Goal: Information Seeking & Learning: Find specific page/section

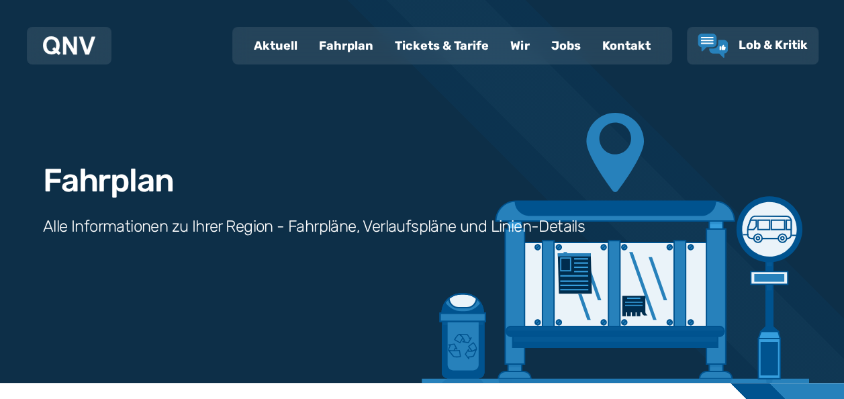
click at [344, 44] on div "Fahrplan" at bounding box center [346, 45] width 76 height 35
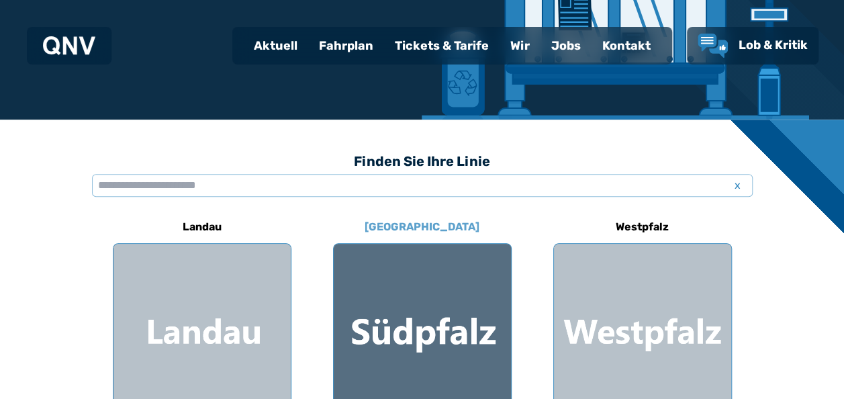
scroll to position [397, 0]
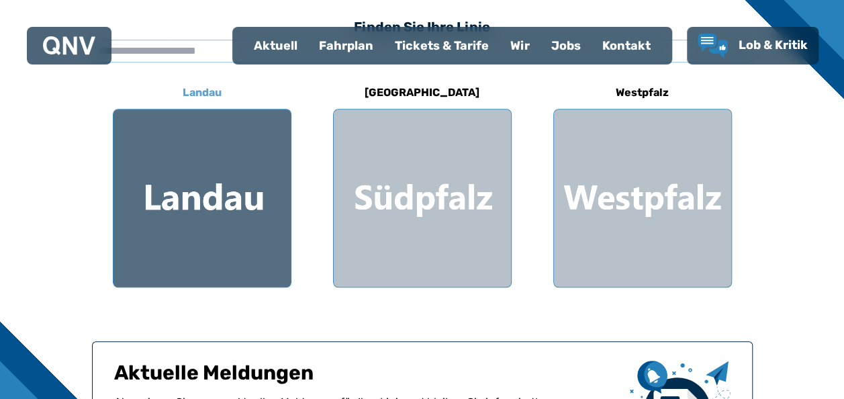
click at [213, 154] on div at bounding box center [201, 197] width 177 height 177
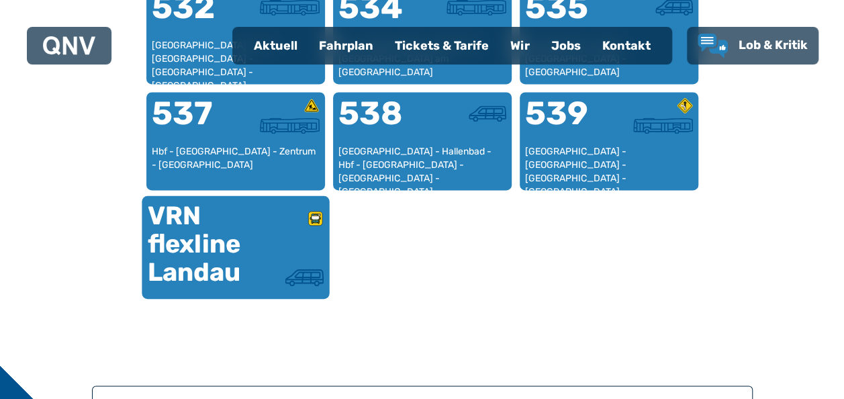
scroll to position [951, 0]
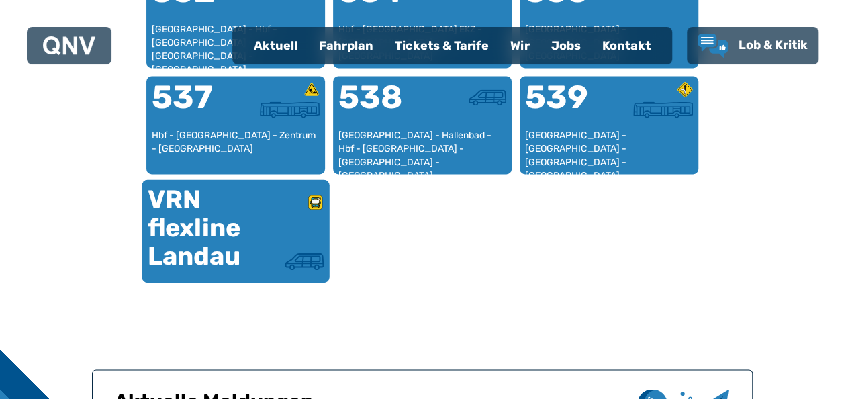
click at [232, 211] on div "VRN flexline Landau" at bounding box center [191, 227] width 88 height 85
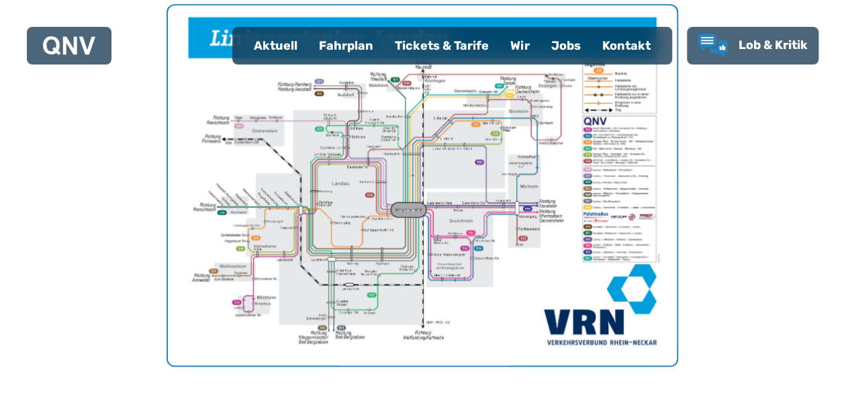
scroll to position [482, 0]
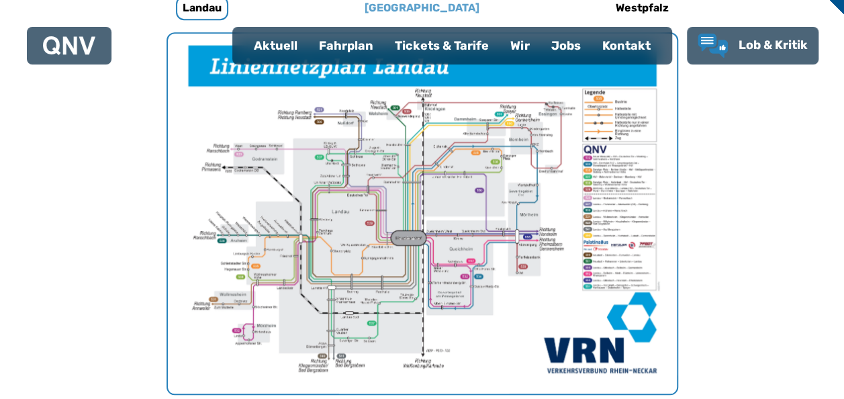
click at [423, 1] on h6 "[GEOGRAPHIC_DATA]" at bounding box center [422, 7] width 126 height 21
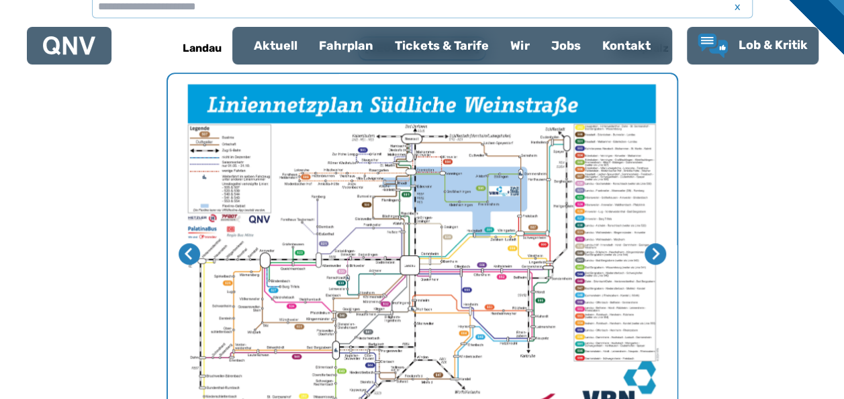
scroll to position [414, 0]
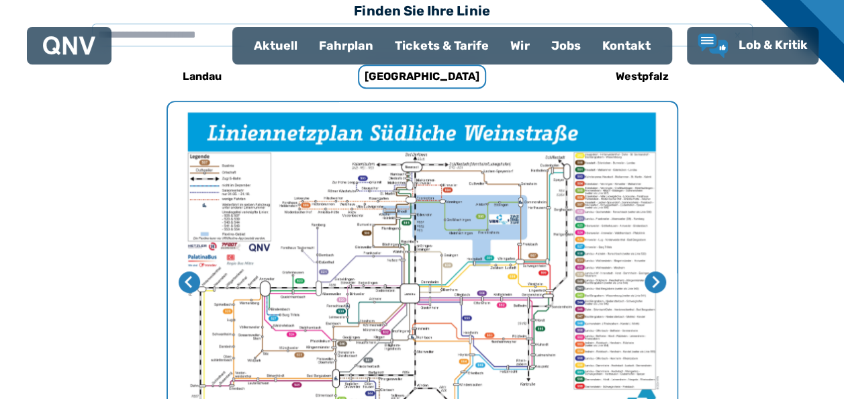
click at [205, 77] on h6 "Landau" at bounding box center [202, 76] width 50 height 21
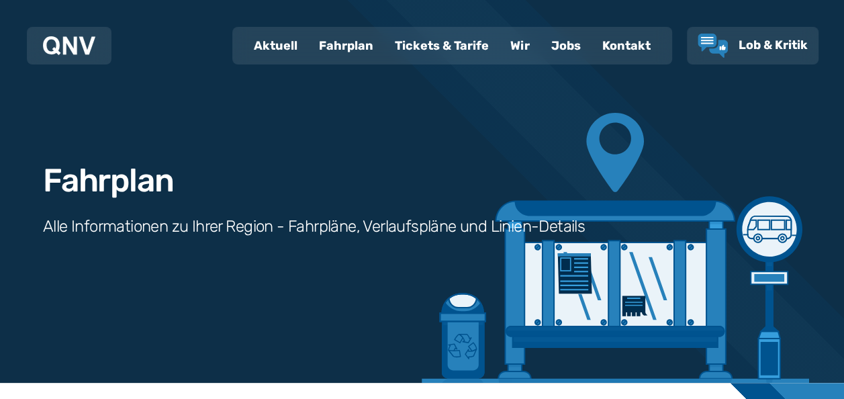
click at [345, 47] on div "Fahrplan" at bounding box center [346, 45] width 76 height 35
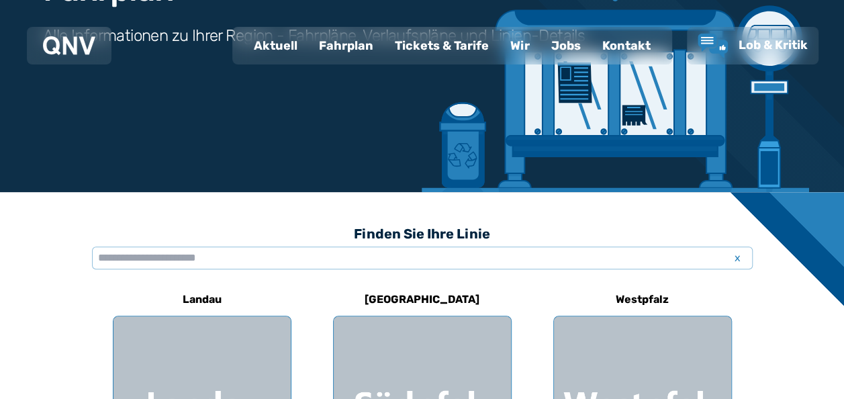
scroll to position [134, 0]
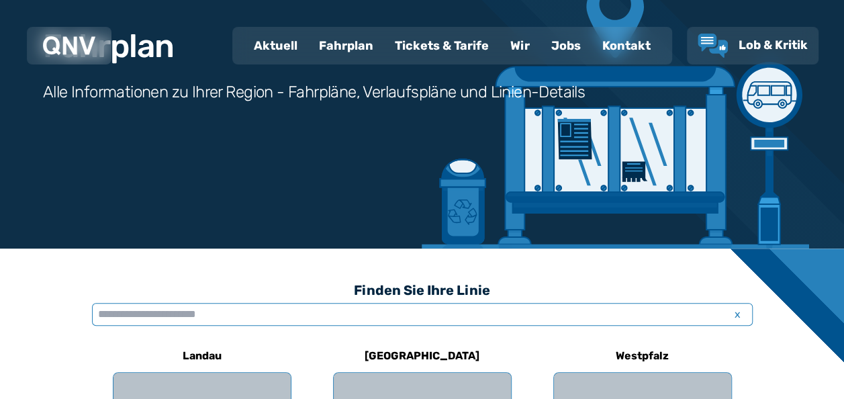
click at [247, 314] on input "text" at bounding box center [422, 314] width 661 height 23
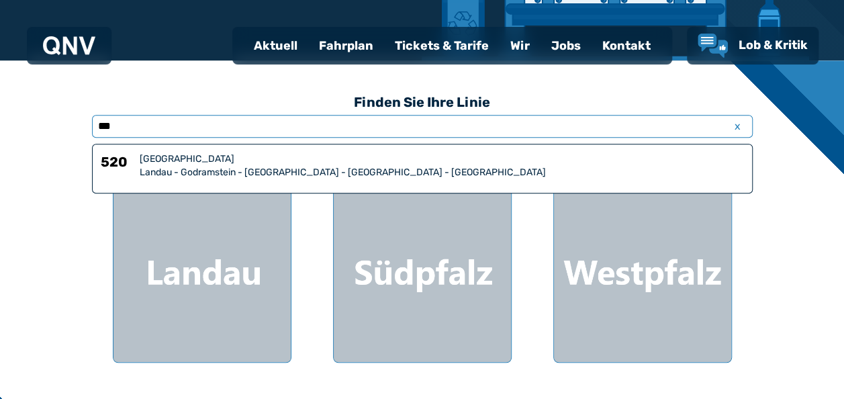
scroll to position [336, 0]
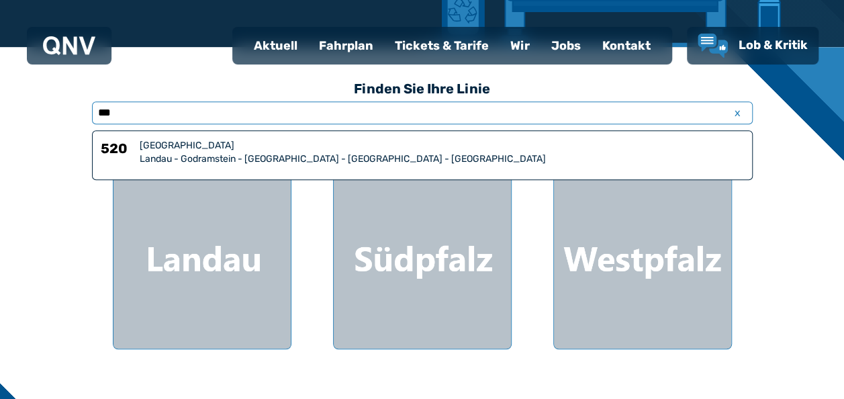
type input "***"
click at [291, 145] on div "[GEOGRAPHIC_DATA]" at bounding box center [442, 145] width 604 height 13
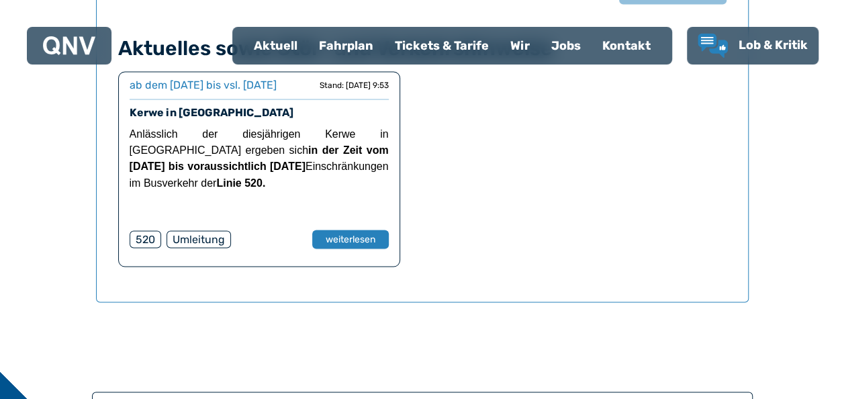
scroll to position [1086, 0]
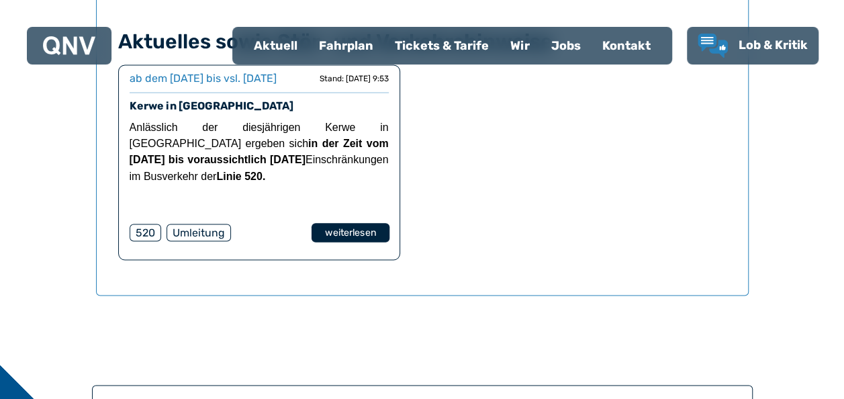
click at [364, 242] on button "weiterlesen" at bounding box center [350, 232] width 78 height 19
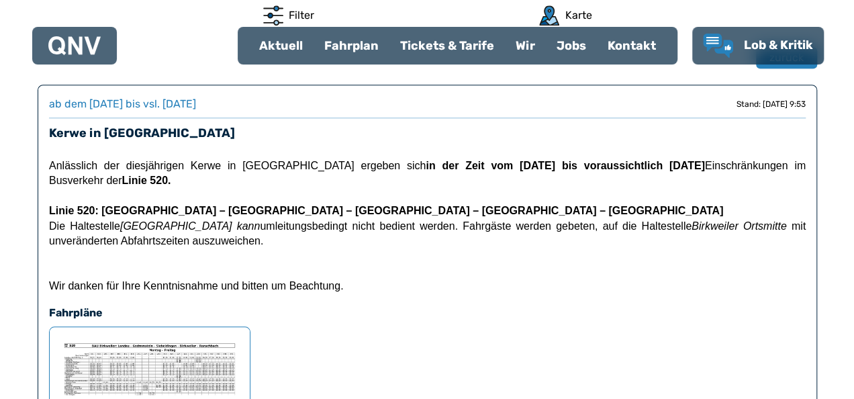
scroll to position [579, 0]
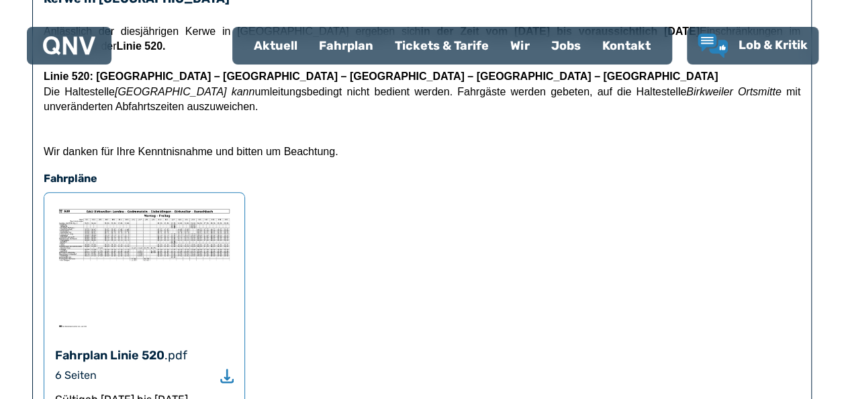
click at [157, 220] on img at bounding box center [144, 267] width 179 height 128
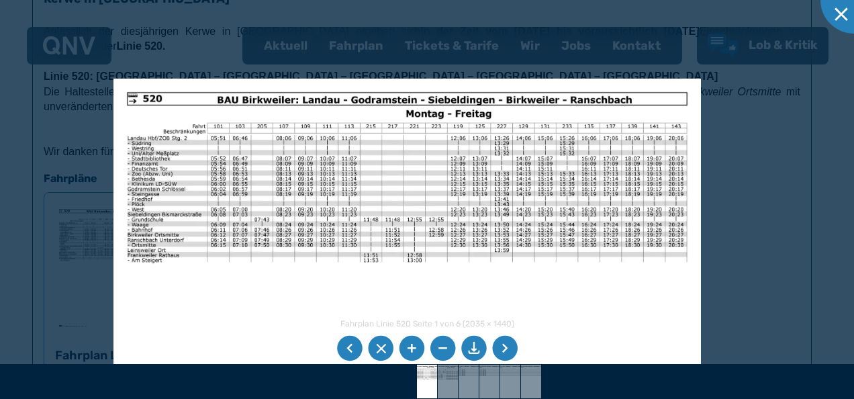
click at [451, 343] on div "Fahrplan Linie 520 Seite 1 von 6 (2035 × 1440) 43%" at bounding box center [427, 199] width 854 height 399
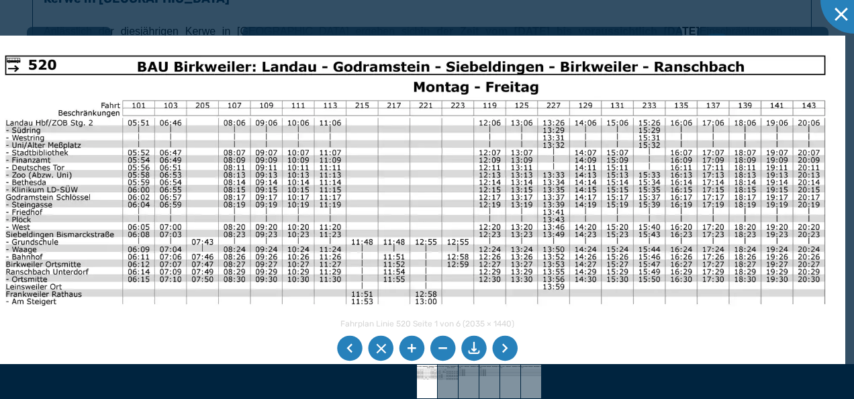
click at [448, 200] on img at bounding box center [415, 340] width 860 height 609
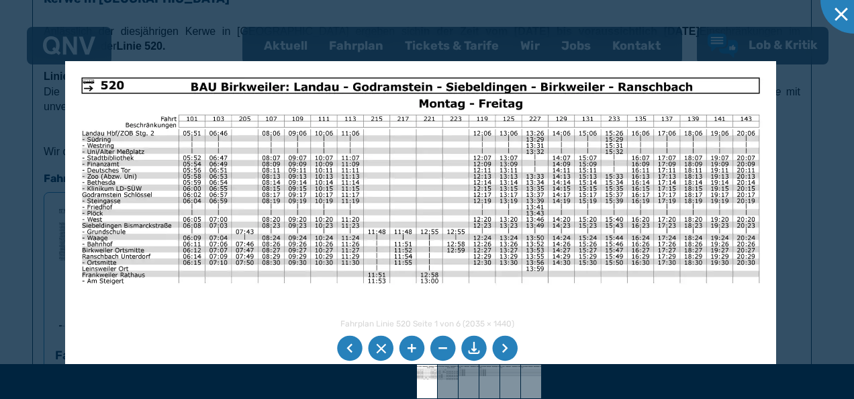
click at [502, 349] on li at bounding box center [505, 349] width 26 height 26
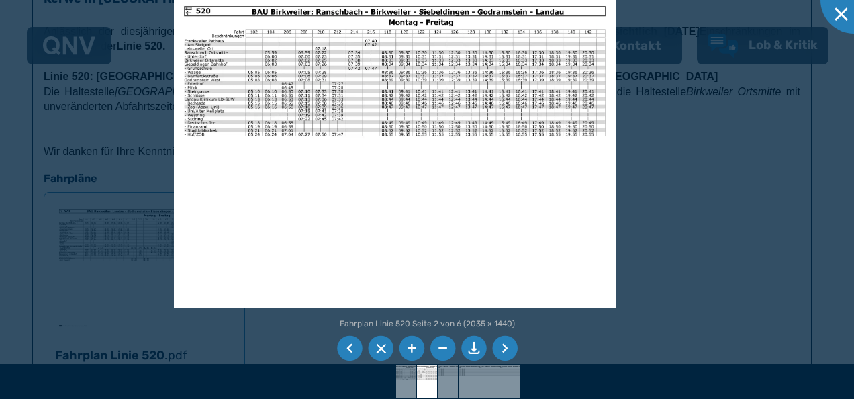
click at [353, 348] on li at bounding box center [350, 349] width 26 height 26
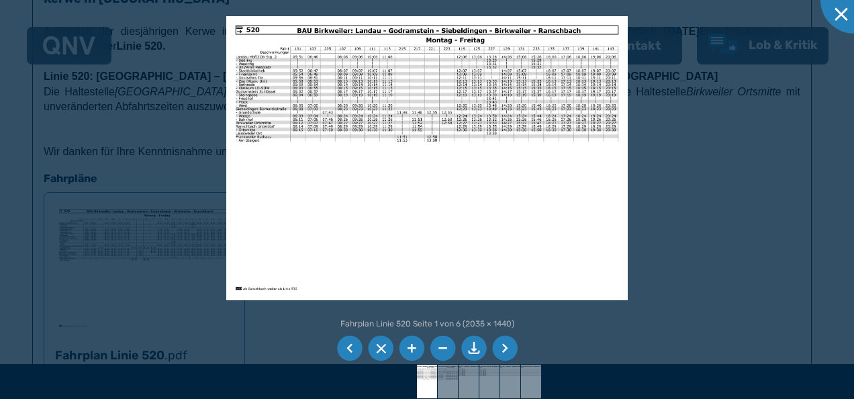
click at [345, 348] on li at bounding box center [350, 349] width 26 height 26
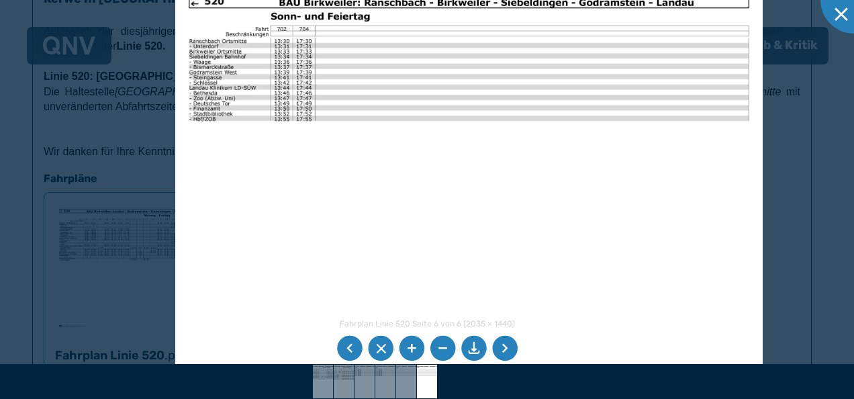
click at [446, 275] on img at bounding box center [468, 189] width 587 height 416
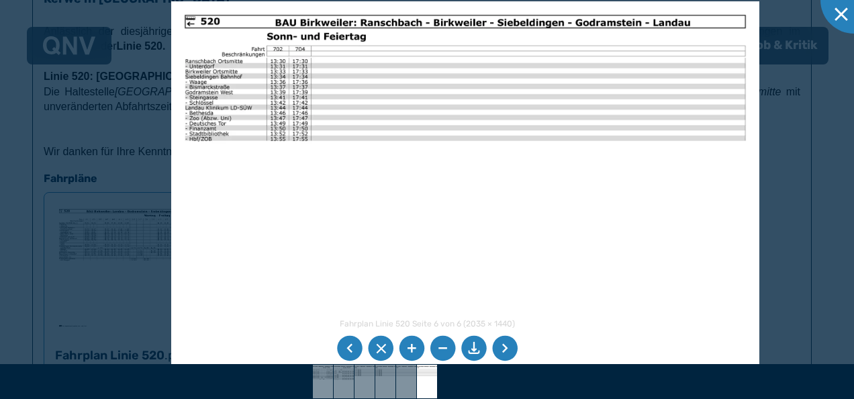
click at [420, 201] on img at bounding box center [464, 209] width 587 height 416
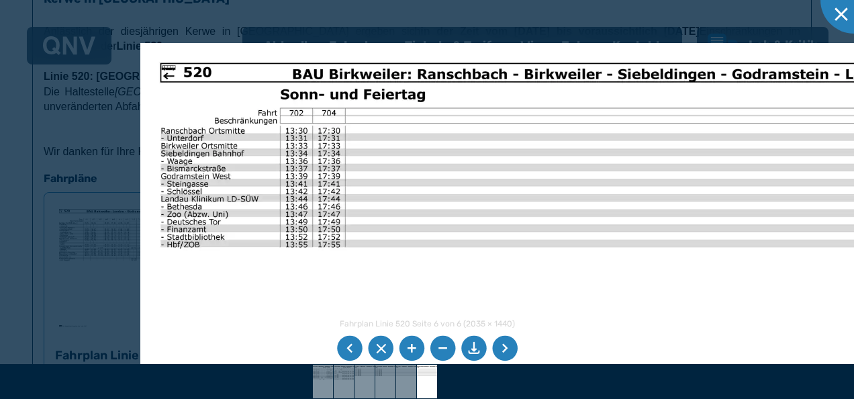
click at [484, 293] on img at bounding box center [570, 347] width 860 height 609
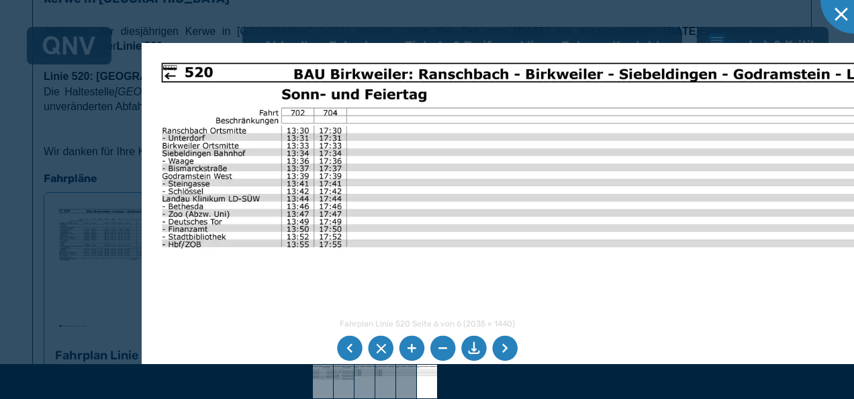
click at [504, 350] on li at bounding box center [505, 349] width 26 height 26
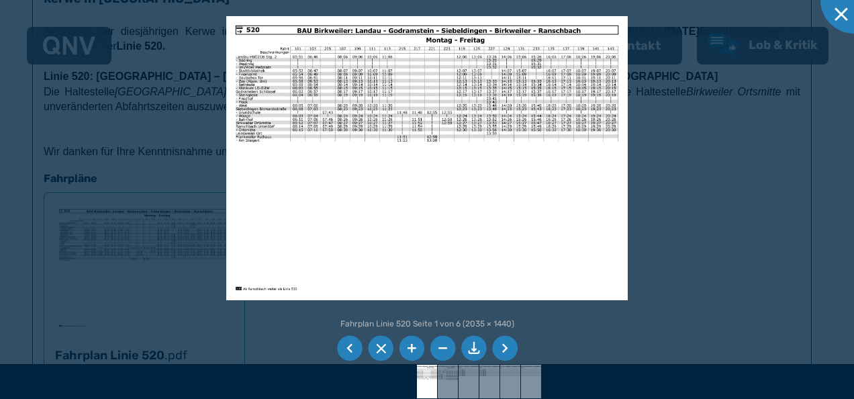
click at [509, 344] on li at bounding box center [505, 349] width 26 height 26
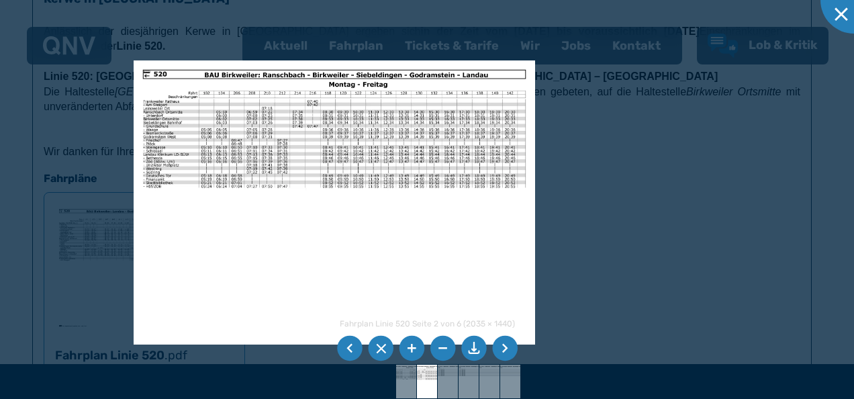
click at [341, 260] on img at bounding box center [334, 202] width 401 height 284
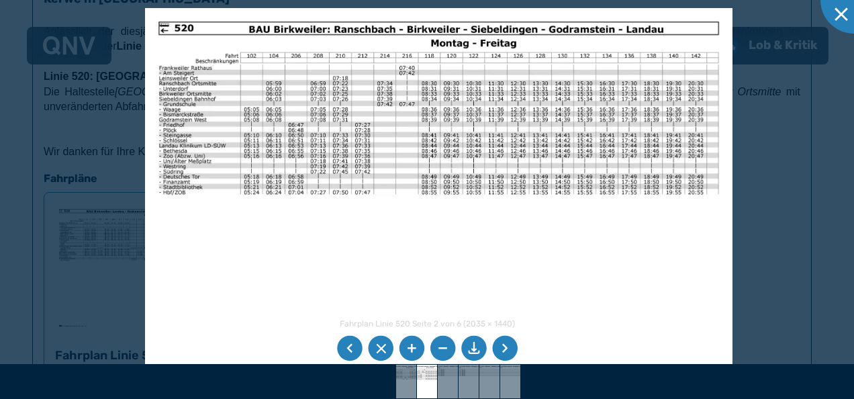
click at [498, 285] on img at bounding box center [438, 216] width 587 height 416
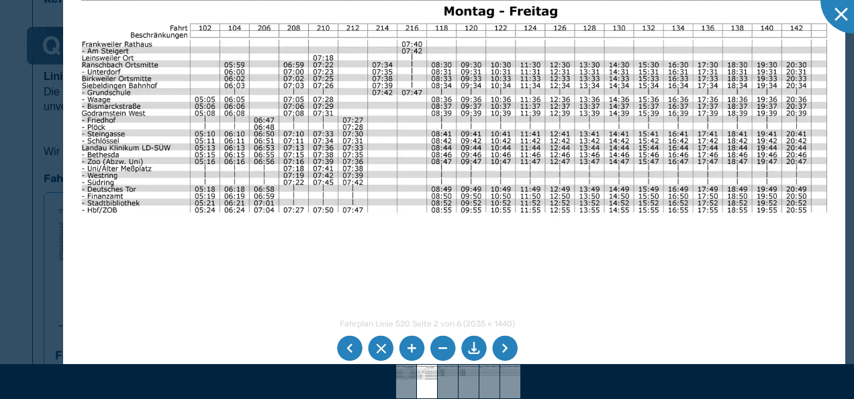
click at [395, 298] on img at bounding box center [454, 240] width 782 height 553
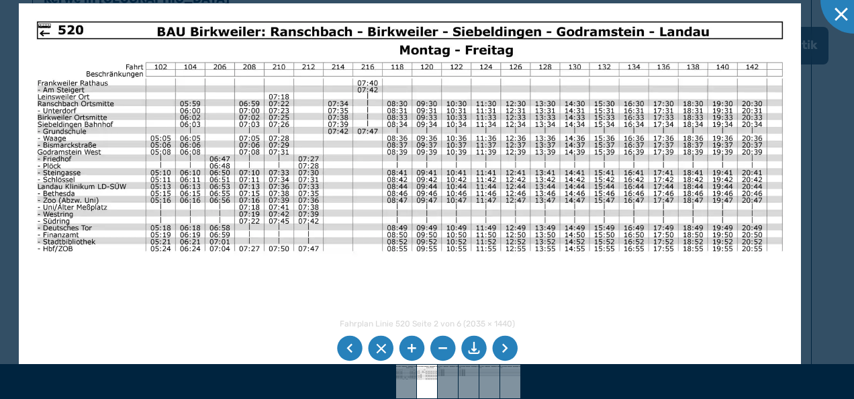
click at [601, 329] on img at bounding box center [410, 279] width 782 height 553
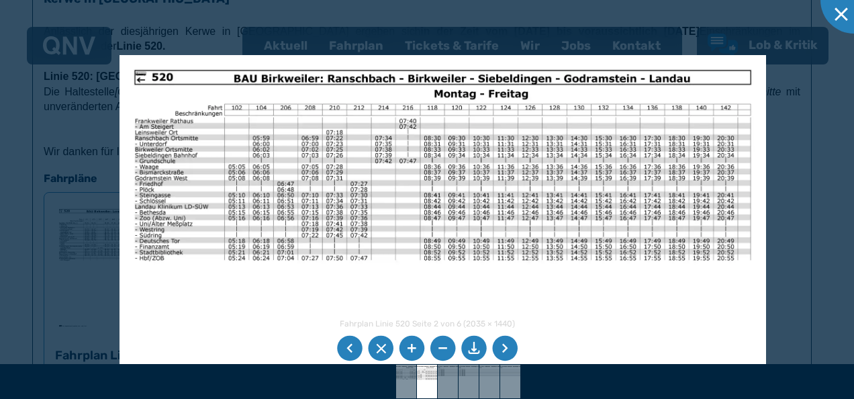
click at [343, 342] on li at bounding box center [350, 349] width 26 height 26
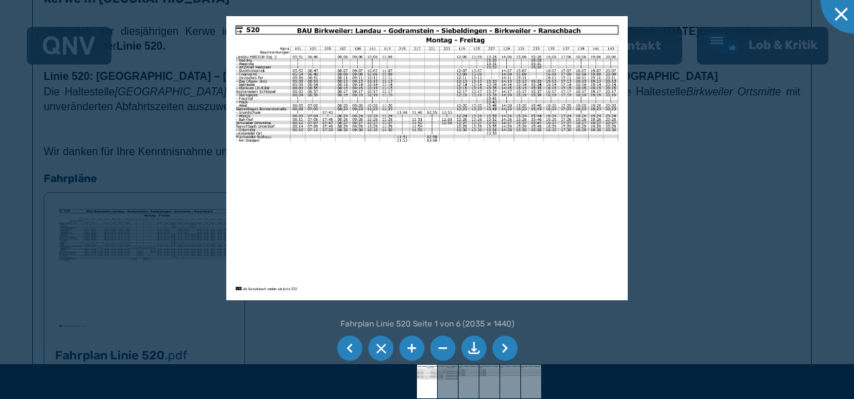
click at [346, 345] on li at bounding box center [350, 349] width 26 height 26
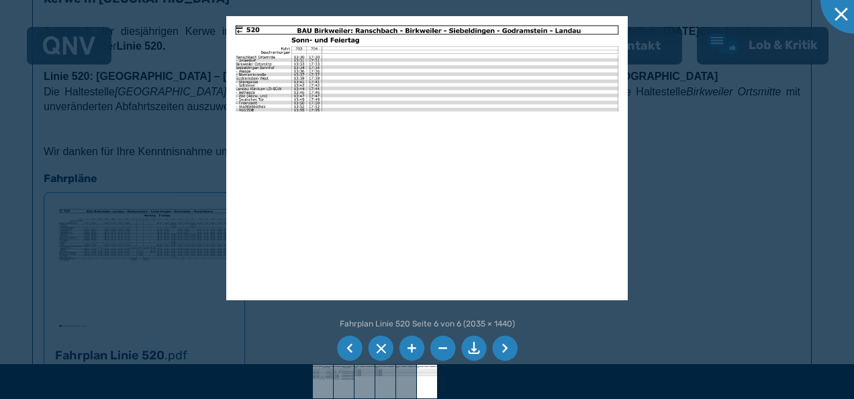
click at [346, 347] on li at bounding box center [350, 349] width 26 height 26
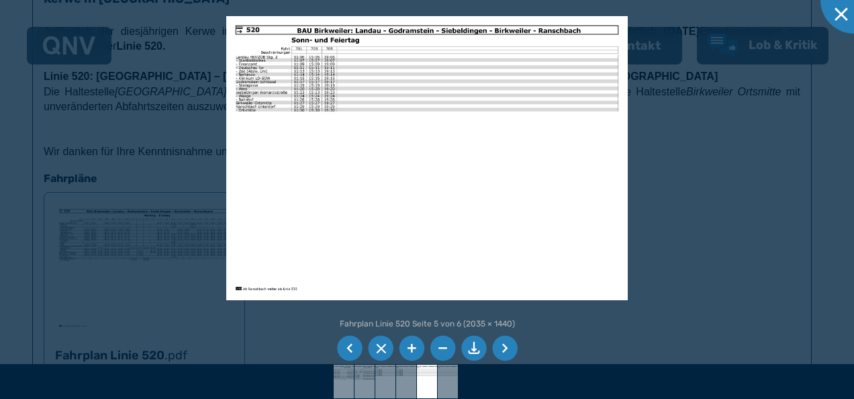
click at [352, 345] on li at bounding box center [350, 349] width 26 height 26
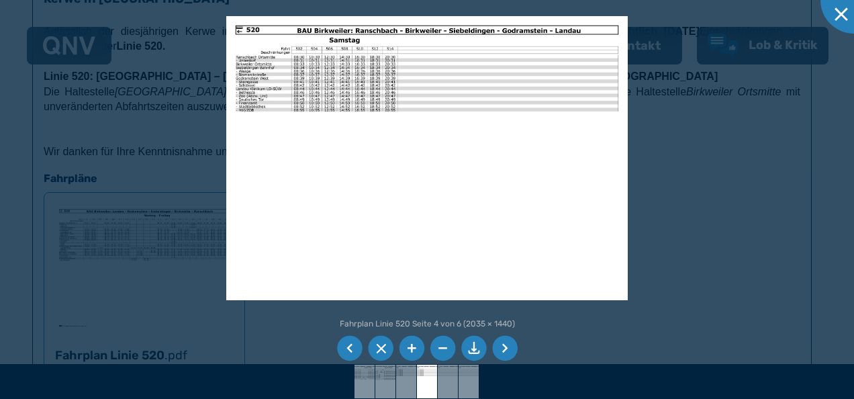
click at [350, 345] on li at bounding box center [350, 349] width 26 height 26
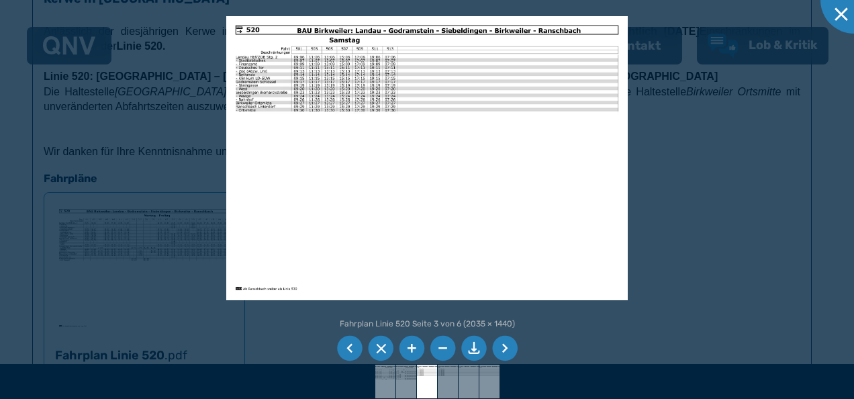
click at [352, 350] on li at bounding box center [350, 349] width 26 height 26
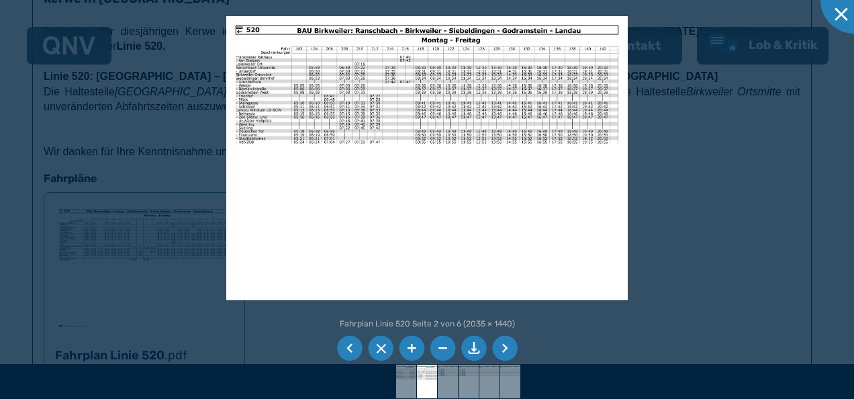
click at [352, 350] on li at bounding box center [350, 349] width 26 height 26
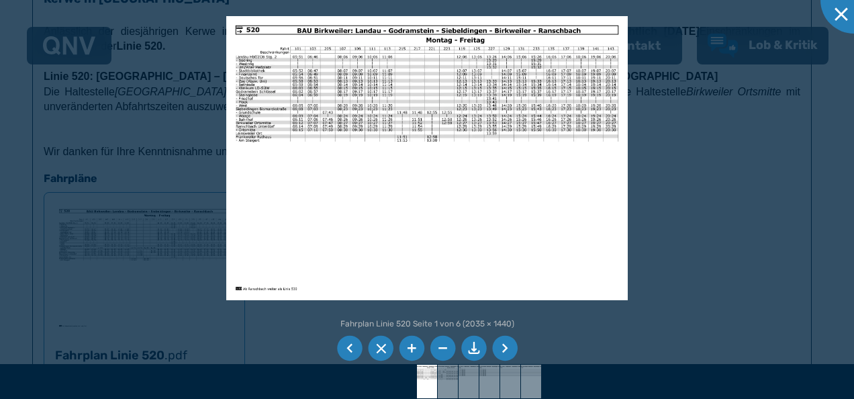
click at [350, 348] on li at bounding box center [350, 349] width 26 height 26
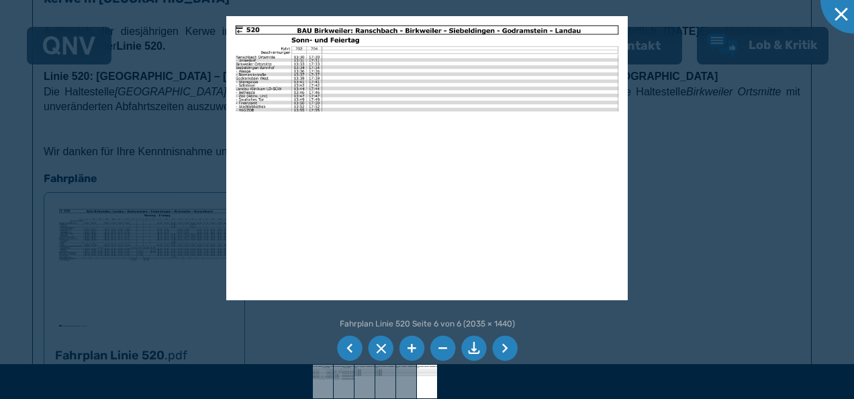
click at [509, 347] on li at bounding box center [505, 349] width 26 height 26
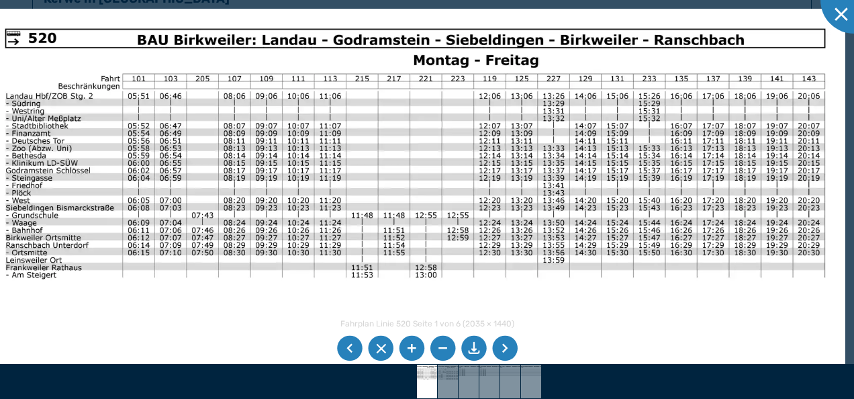
click at [676, 259] on img at bounding box center [415, 313] width 860 height 609
